Goal: Navigation & Orientation: Find specific page/section

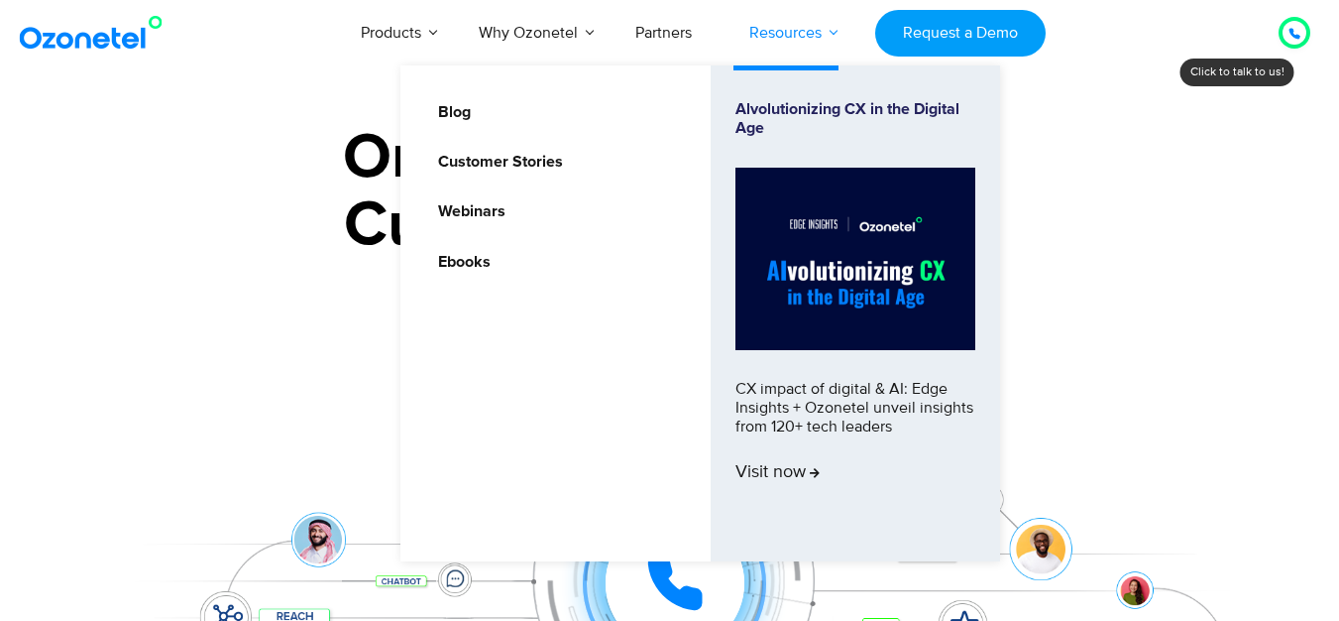
click at [819, 43] on link "Resources" at bounding box center [786, 32] width 130 height 65
click at [817, 36] on link "Resources" at bounding box center [786, 32] width 130 height 65
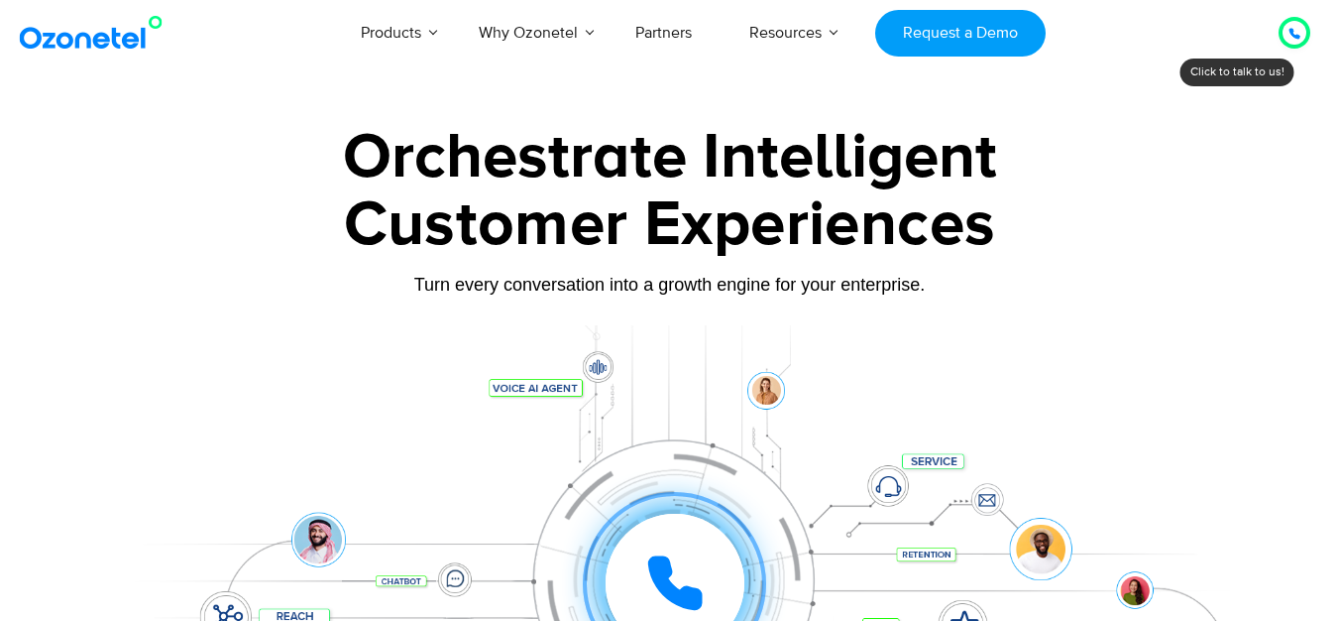
click at [1322, 304] on div at bounding box center [669, 443] width 1339 height 675
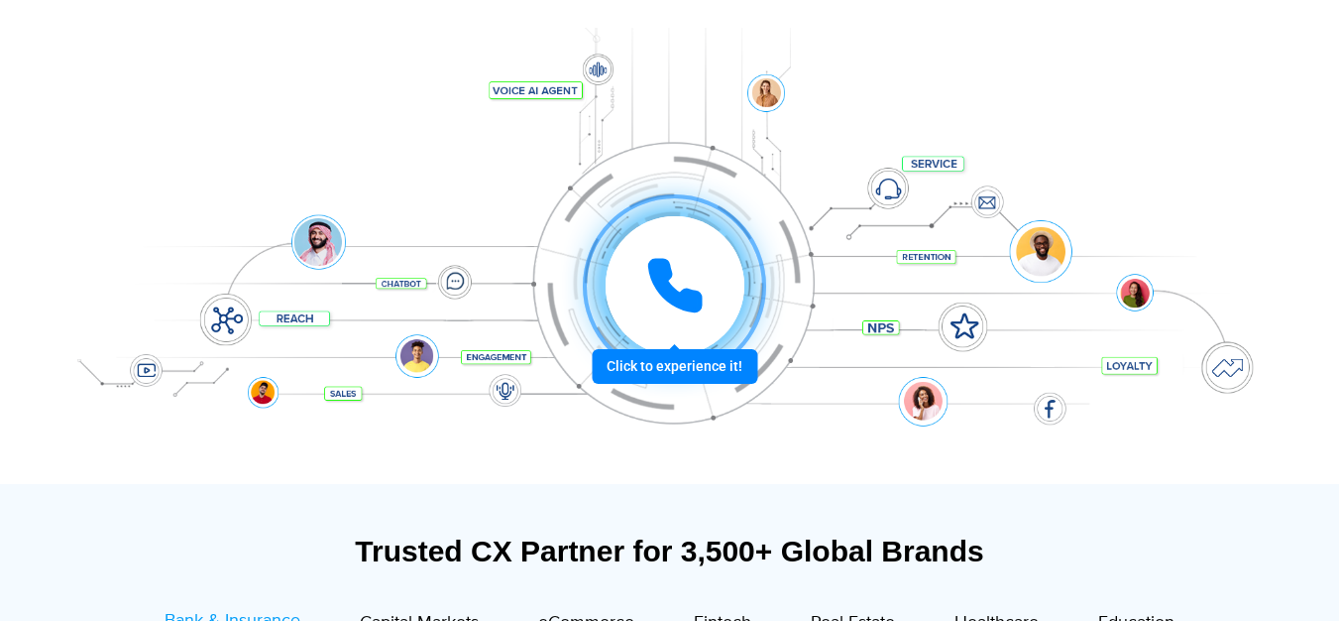
scroll to position [297, 0]
